Goal: Communication & Community: Answer question/provide support

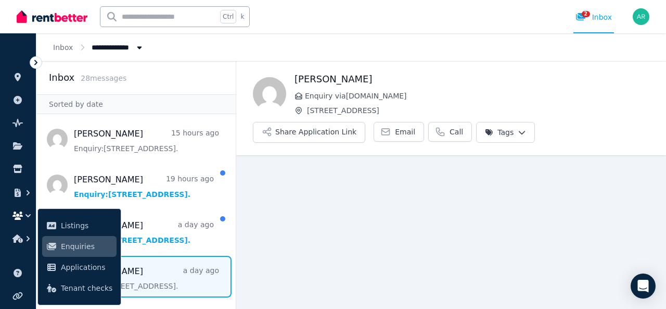
click at [417, 77] on h1 "[PERSON_NAME]" at bounding box center [472, 79] width 355 height 15
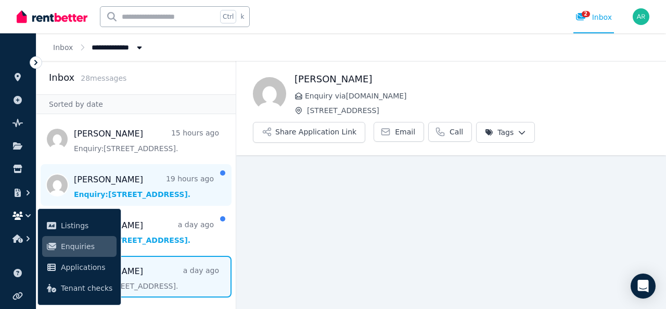
scroll to position [12, 0]
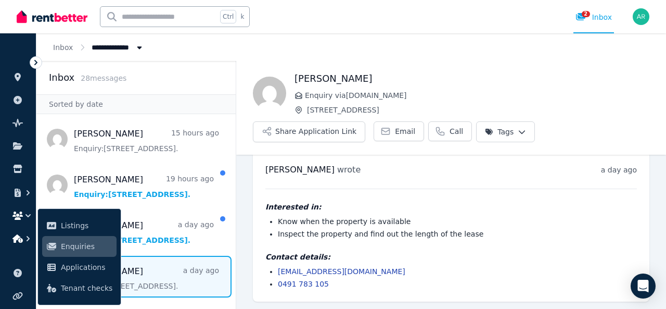
click at [26, 238] on icon "button" at bounding box center [28, 238] width 10 height 10
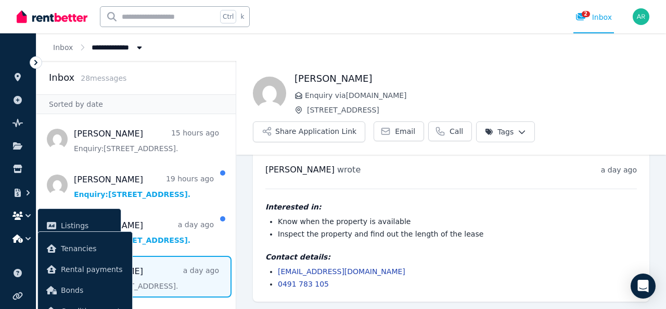
click at [27, 216] on icon "button" at bounding box center [28, 215] width 10 height 10
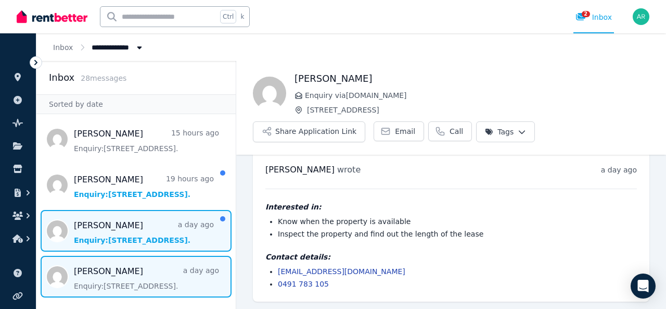
click at [145, 229] on span "Message list" at bounding box center [135, 231] width 199 height 42
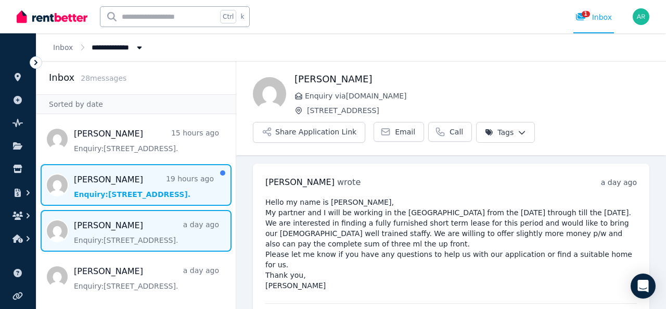
click at [185, 192] on span "Message list" at bounding box center [135, 185] width 199 height 42
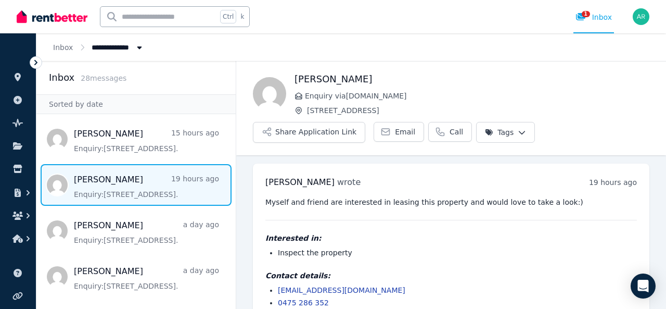
scroll to position [19, 0]
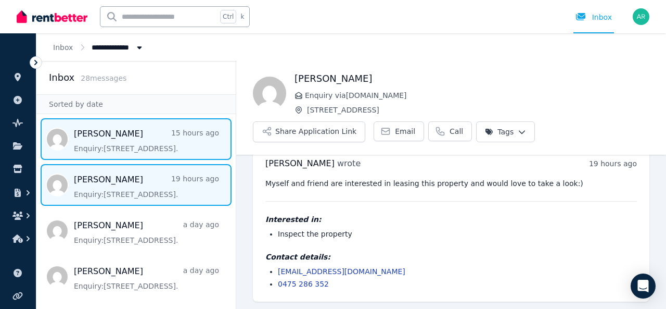
click at [124, 150] on span "Message list" at bounding box center [135, 139] width 199 height 42
